Goal: Transaction & Acquisition: Purchase product/service

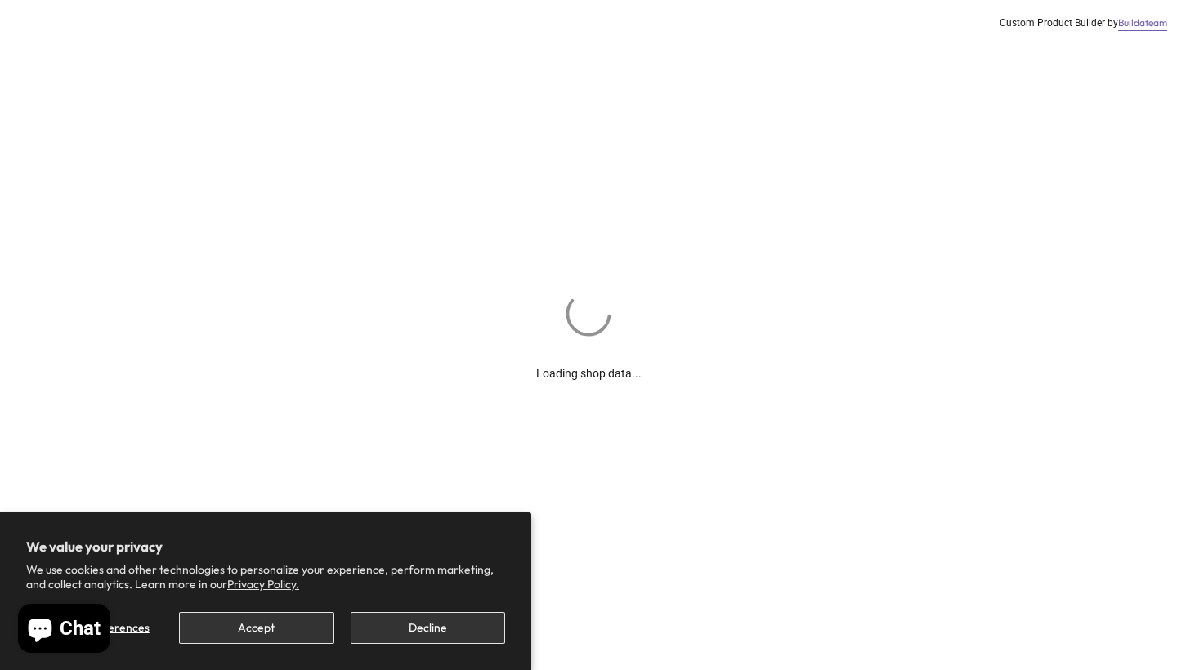
click at [311, 617] on button "Accept" at bounding box center [256, 628] width 154 height 32
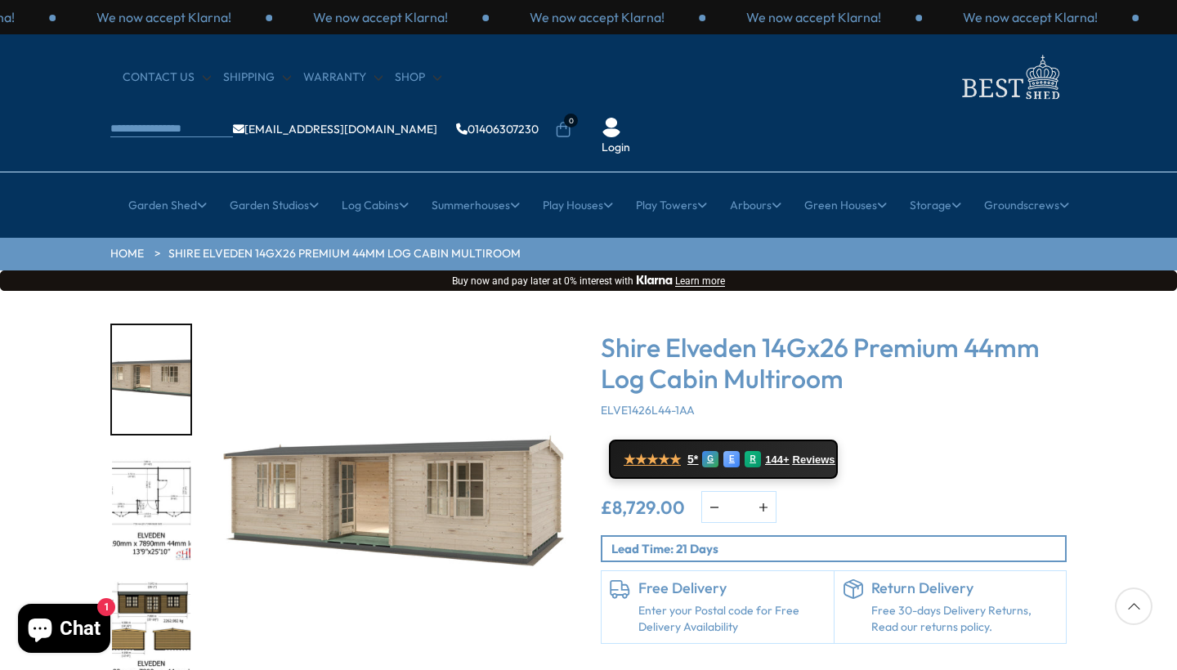
click at [1175, 326] on div "Click To Expand Click To Expand Click To Expand Click To Expand Click To Expand…" at bounding box center [588, 538] width 1177 height 494
click at [1125, 291] on div "Click To Expand Click To Expand Click To Expand Click To Expand Click To Expand…" at bounding box center [588, 538] width 1177 height 494
